Goal: Task Accomplishment & Management: Manage account settings

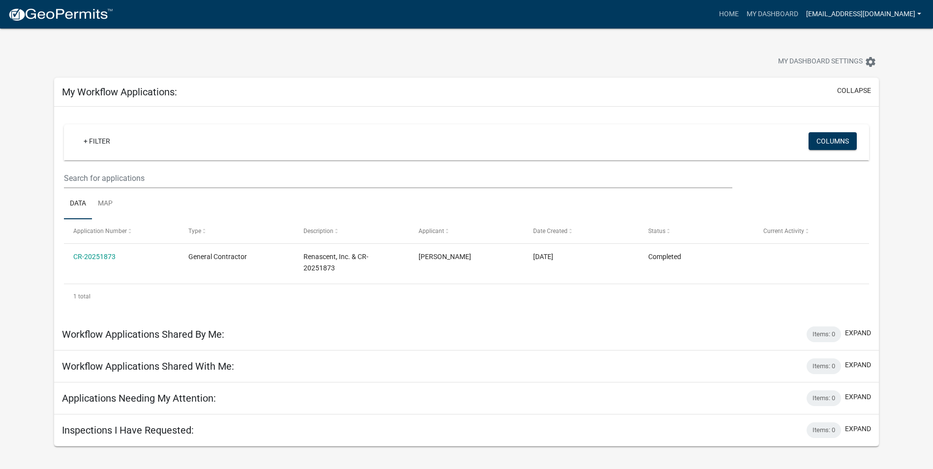
click at [868, 17] on link "[EMAIL_ADDRESS][DOMAIN_NAME]" at bounding box center [863, 14] width 123 height 19
click at [875, 101] on link "Logout" at bounding box center [883, 96] width 84 height 24
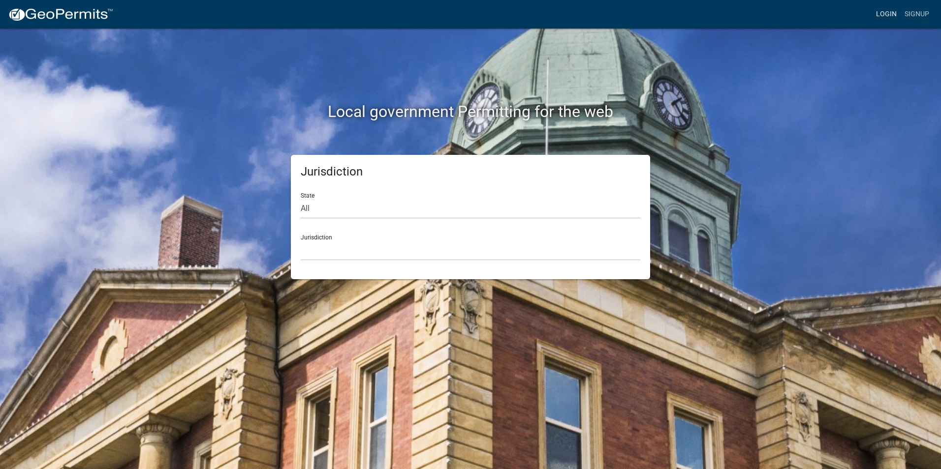
click at [885, 11] on link "Login" at bounding box center [886, 14] width 29 height 19
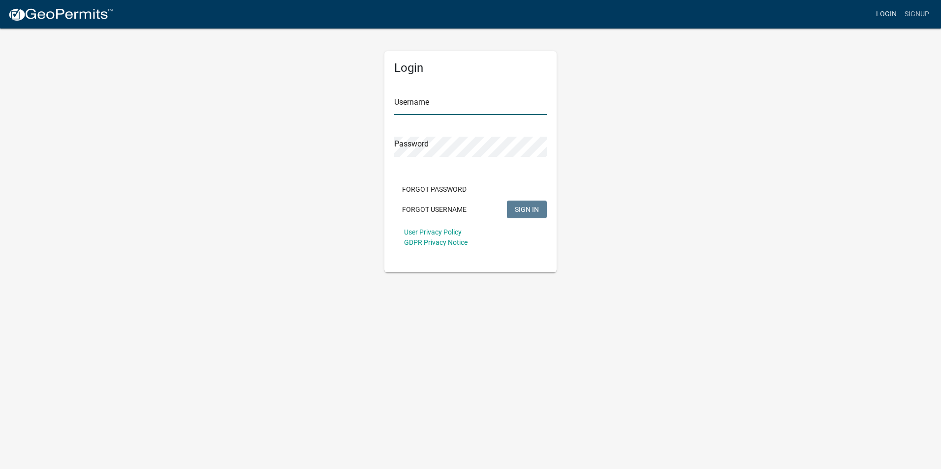
type input "[EMAIL_ADDRESS][DOMAIN_NAME]"
click at [390, 150] on div "Login Username [EMAIL_ADDRESS][DOMAIN_NAME] Password Forgot Password Forgot Use…" at bounding box center [470, 161] width 172 height 221
drag, startPoint x: 393, startPoint y: 150, endPoint x: 713, endPoint y: 227, distance: 329.5
click at [372, 144] on div "Login Username [EMAIL_ADDRESS][DOMAIN_NAME] Password Forgot Password Forgot Use…" at bounding box center [470, 150] width 561 height 245
drag, startPoint x: 393, startPoint y: 145, endPoint x: 819, endPoint y: 261, distance: 441.5
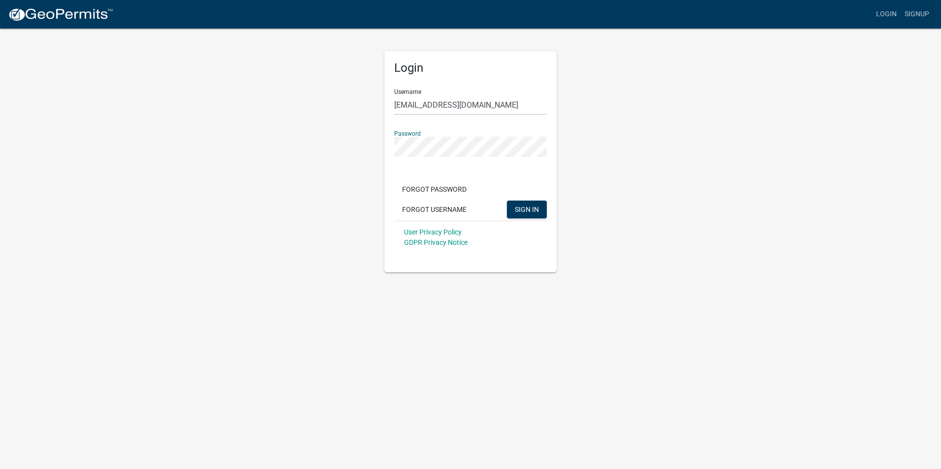
click at [819, 261] on app-login-view "more_horiz Login Signup Login Username [EMAIL_ADDRESS][DOMAIN_NAME] Password Fo…" at bounding box center [470, 136] width 941 height 273
click at [535, 210] on span "SIGN IN" at bounding box center [527, 209] width 24 height 8
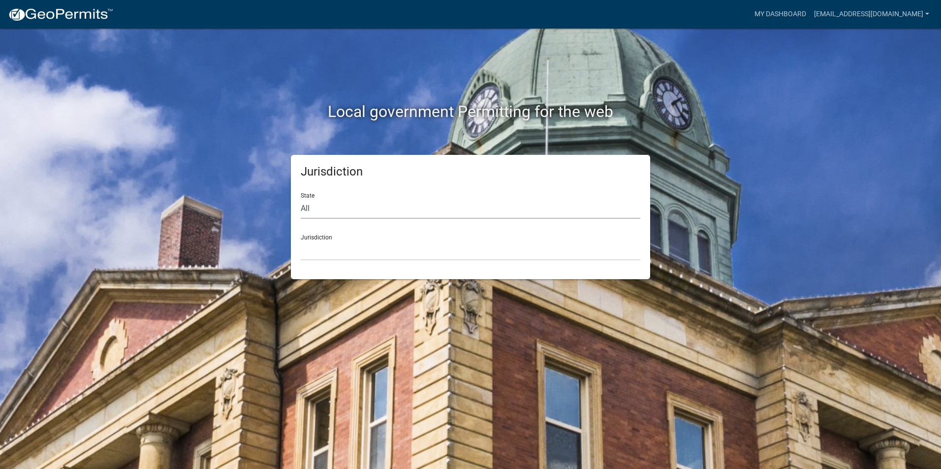
click at [325, 209] on select "All [US_STATE] [US_STATE] [US_STATE] [US_STATE] [US_STATE] [US_STATE] [US_STATE…" at bounding box center [470, 209] width 339 height 20
select select "[US_STATE]"
click at [301, 199] on select "All [US_STATE] [US_STATE] [US_STATE] [US_STATE] [US_STATE] [US_STATE] [US_STATE…" at bounding box center [470, 209] width 339 height 20
click at [326, 250] on select "City of [GEOGRAPHIC_DATA], [US_STATE] City of [GEOGRAPHIC_DATA], [US_STATE] Cit…" at bounding box center [470, 251] width 339 height 20
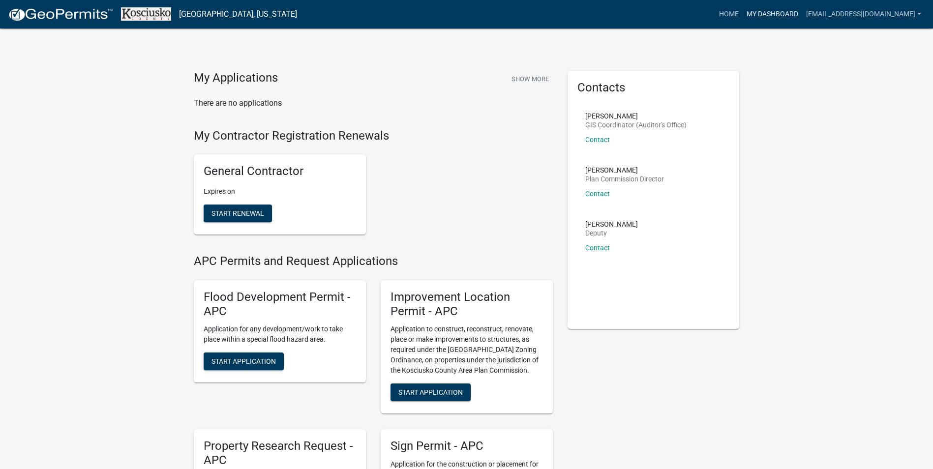
click at [770, 16] on link "My Dashboard" at bounding box center [773, 14] width 60 height 19
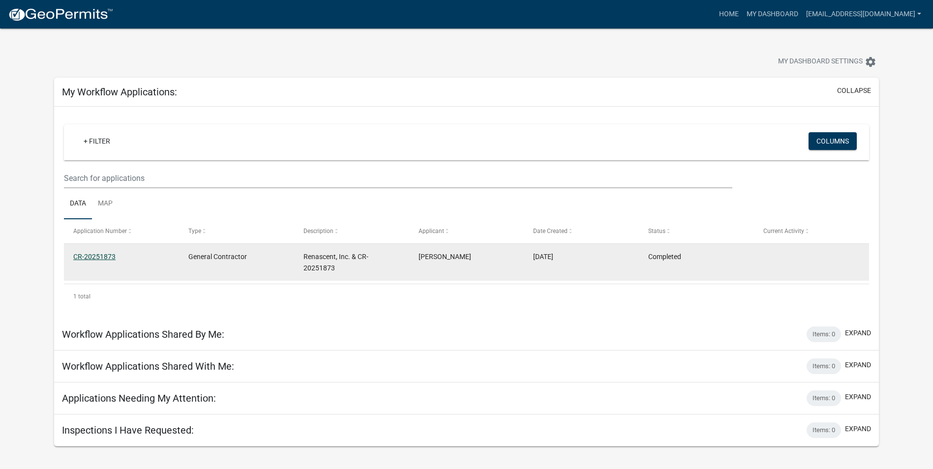
click at [101, 256] on link "CR-20251873" at bounding box center [94, 257] width 42 height 8
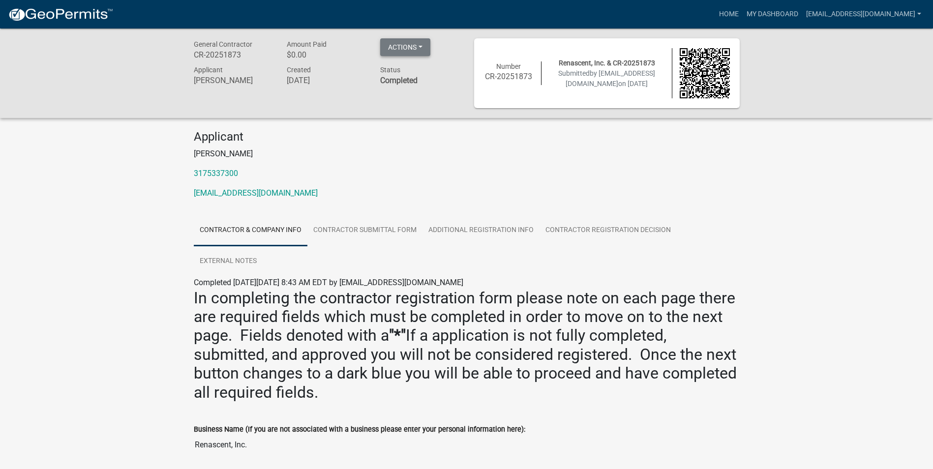
click at [407, 48] on button "Actions" at bounding box center [405, 47] width 50 height 18
click at [406, 48] on button "Actions" at bounding box center [405, 47] width 50 height 18
click at [891, 19] on link "[EMAIL_ADDRESS][DOMAIN_NAME]" at bounding box center [863, 14] width 123 height 19
click at [863, 94] on link "Logout" at bounding box center [883, 96] width 84 height 24
